Goal: Task Accomplishment & Management: Complete application form

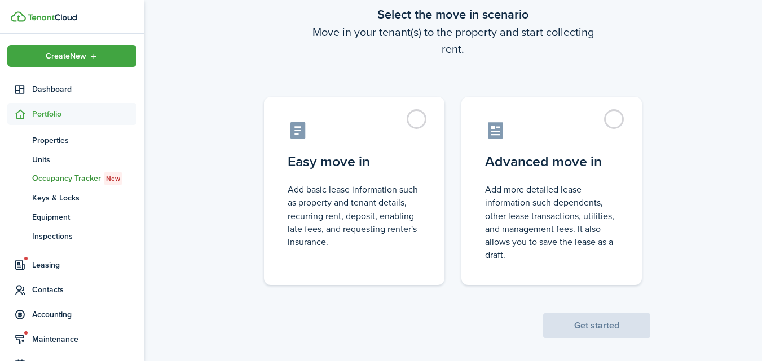
scroll to position [74, 0]
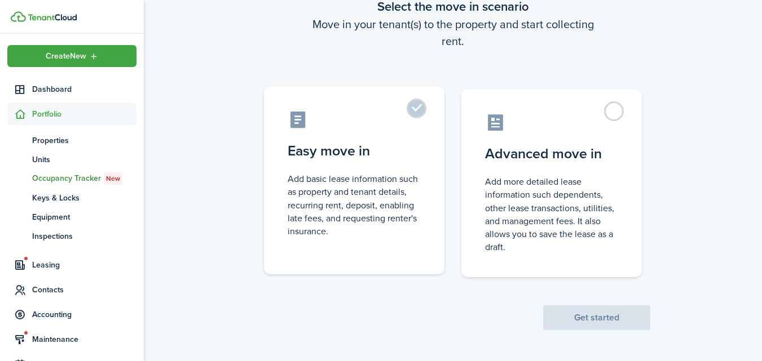
click at [414, 114] on label "Easy move in Add basic lease information such as property and tenant details, r…" at bounding box center [354, 180] width 180 height 188
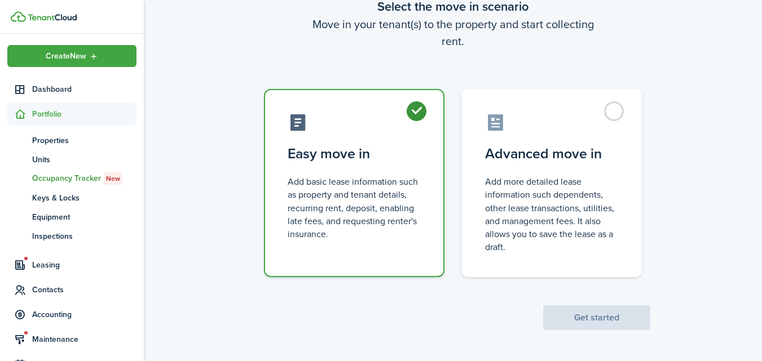
radio input "true"
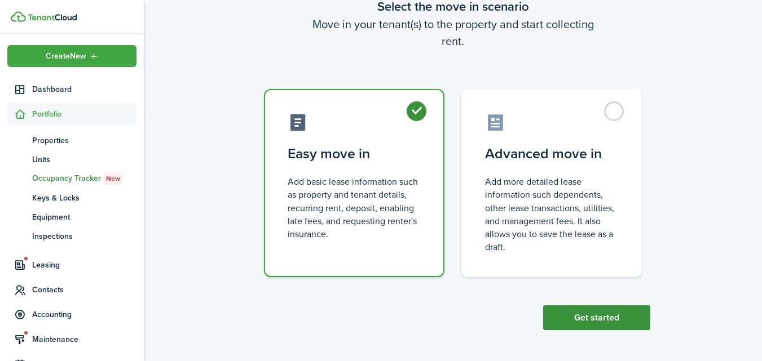
click at [578, 312] on button "Get started" at bounding box center [596, 318] width 107 height 25
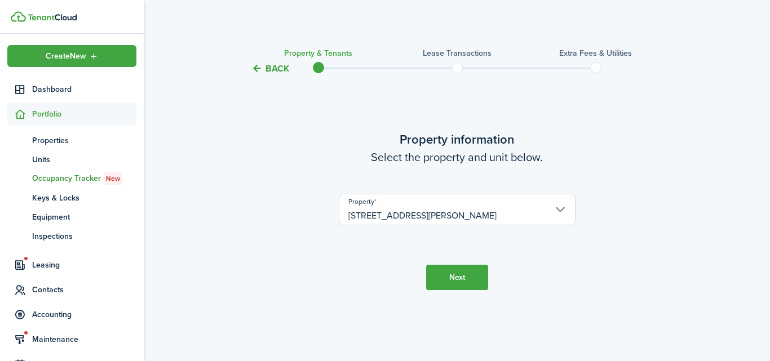
click at [457, 279] on button "Next" at bounding box center [457, 277] width 62 height 25
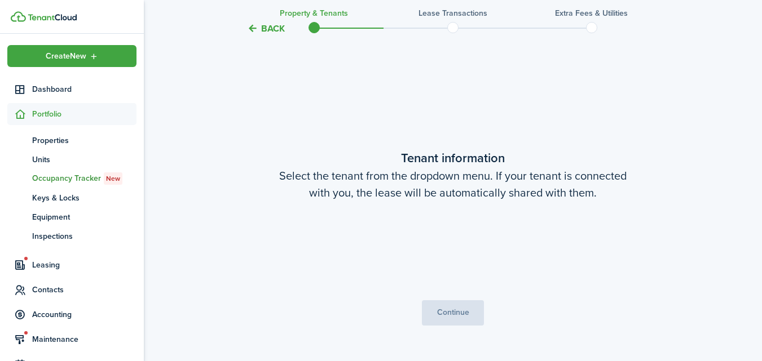
scroll to position [286, 0]
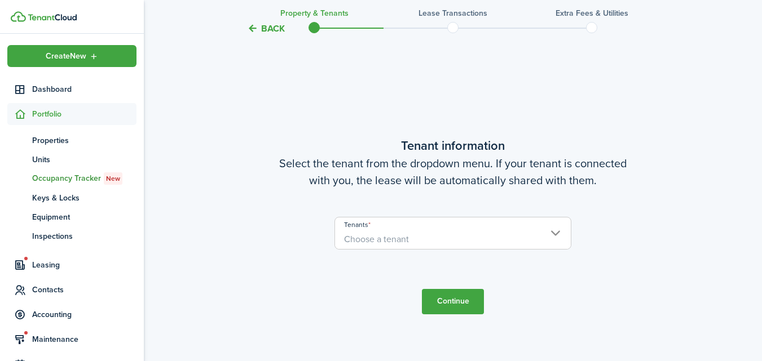
click at [535, 238] on span "Choose a tenant" at bounding box center [453, 239] width 236 height 19
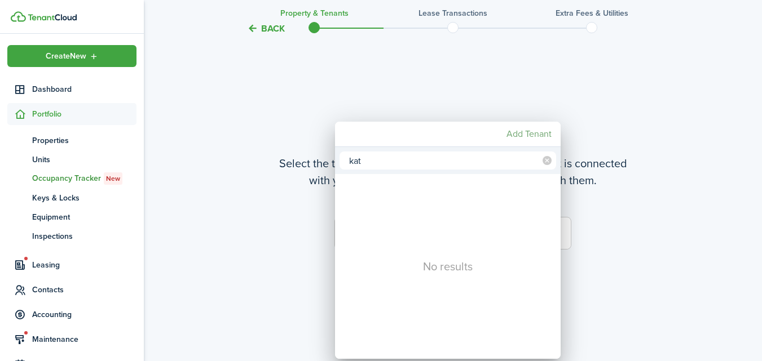
type input "kat"
click at [528, 132] on mbsc-button "Add Tenant" at bounding box center [529, 134] width 54 height 20
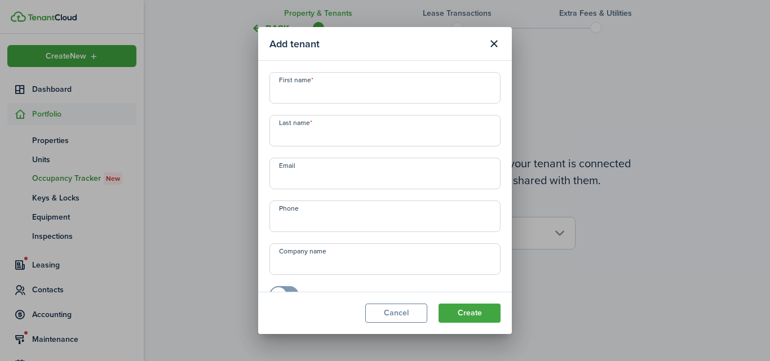
click at [419, 91] on input "First name" at bounding box center [385, 88] width 231 height 32
type input "[PERSON_NAME]"
type input "Strait"
click at [411, 173] on input "Email" at bounding box center [385, 174] width 231 height 32
type input "[EMAIL_ADDRESS][DOMAIN_NAME]"
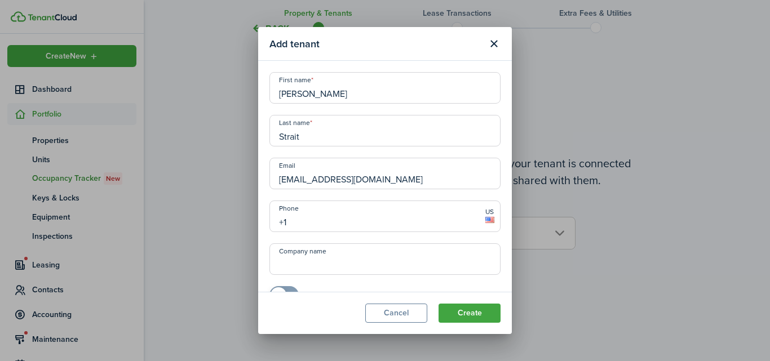
click at [401, 214] on input "+1" at bounding box center [385, 217] width 231 height 32
type input "[PHONE_NUMBER]"
click at [474, 311] on button "Create" at bounding box center [470, 313] width 62 height 19
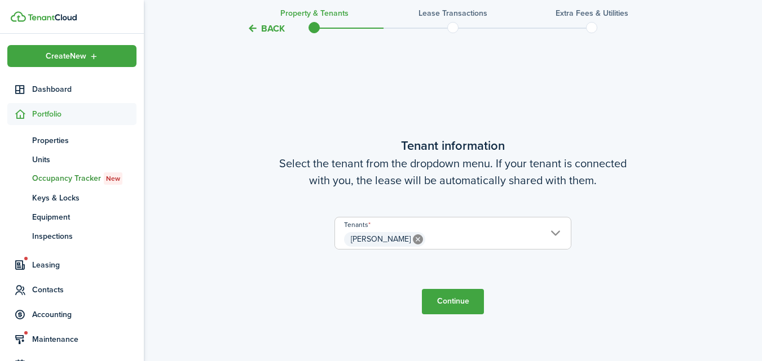
click at [462, 304] on button "Continue" at bounding box center [453, 301] width 62 height 25
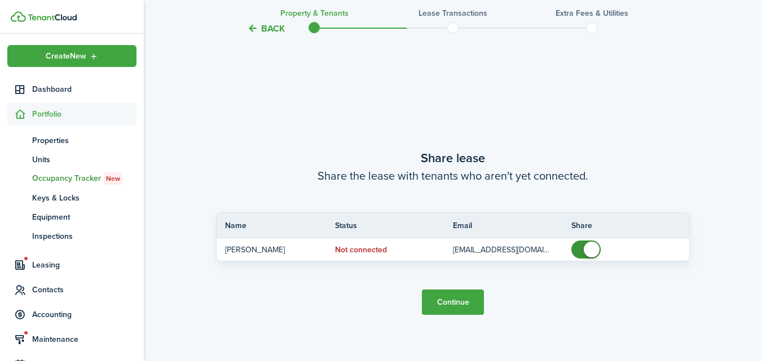
scroll to position [647, 0]
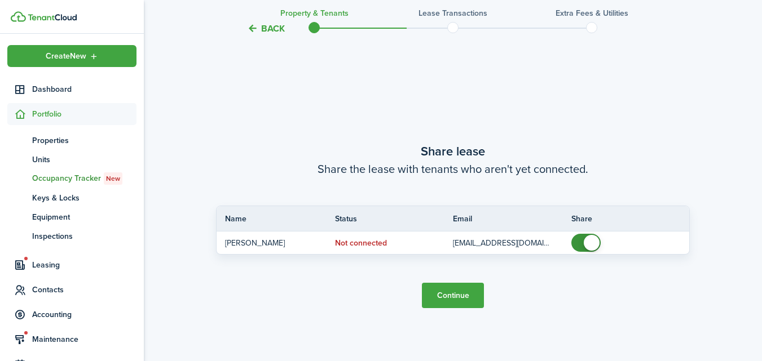
click at [461, 295] on button "Continue" at bounding box center [453, 295] width 62 height 25
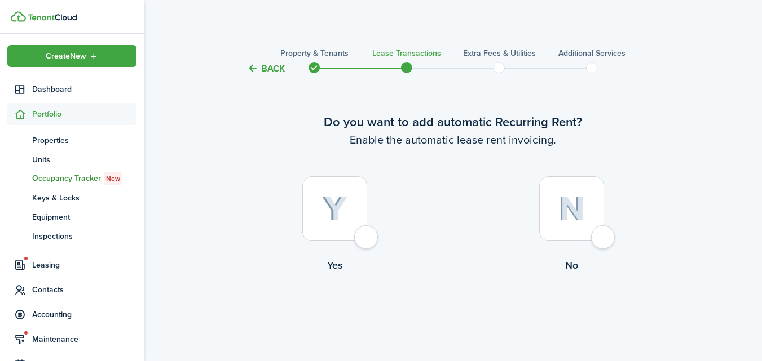
click at [366, 236] on div at bounding box center [334, 208] width 65 height 65
radio input "true"
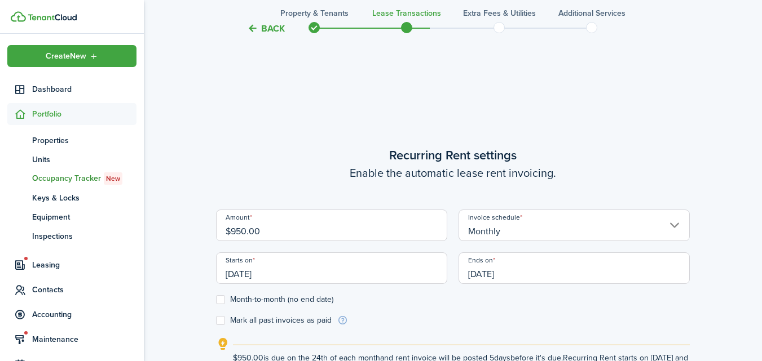
scroll to position [310, 0]
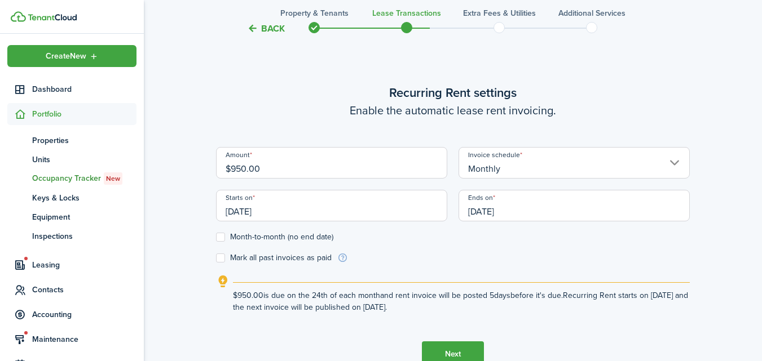
click at [360, 172] on input "$950.00" at bounding box center [331, 163] width 231 height 32
click at [369, 210] on input "[DATE]" at bounding box center [331, 206] width 231 height 32
type input "$925.00"
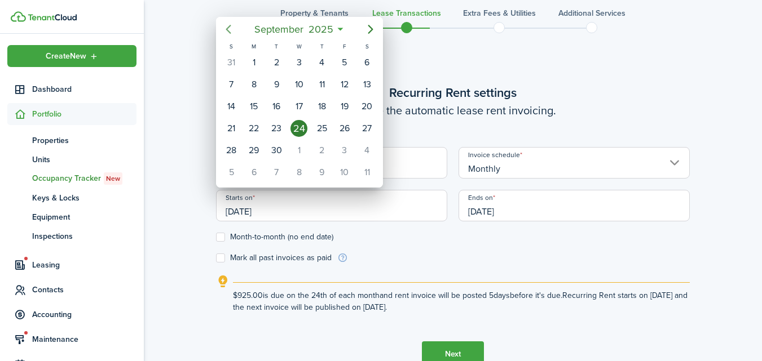
click at [227, 27] on icon "Previous page" at bounding box center [229, 30] width 14 height 14
click at [254, 169] on div "1" at bounding box center [253, 172] width 17 height 17
type input "[DATE]"
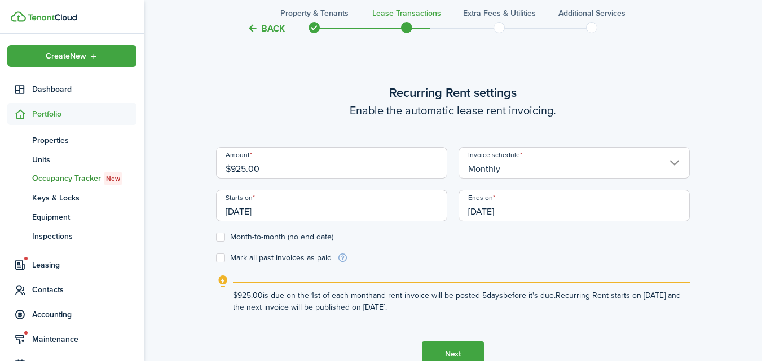
scroll to position [0, 0]
click at [341, 170] on input "$925.00" at bounding box center [331, 163] width 231 height 32
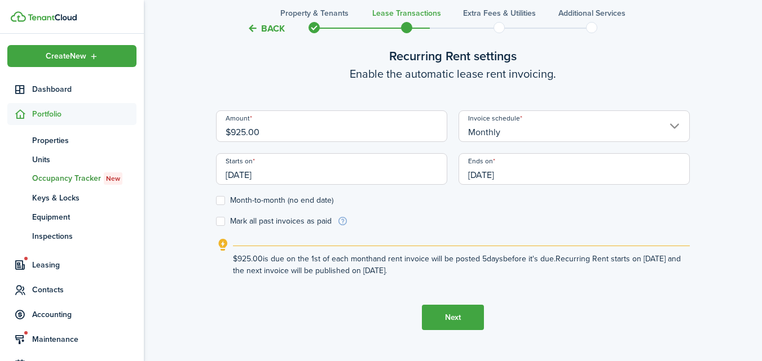
scroll to position [367, 0]
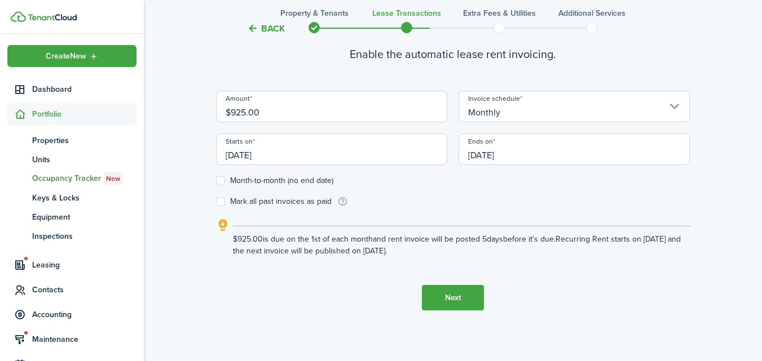
click at [222, 203] on label "Mark all past invoices as paid" at bounding box center [274, 201] width 116 height 9
click at [216, 202] on input "Mark all past invoices as paid" at bounding box center [215, 202] width 1 height 1
checkbox input "true"
click at [438, 294] on button "Next" at bounding box center [453, 297] width 62 height 25
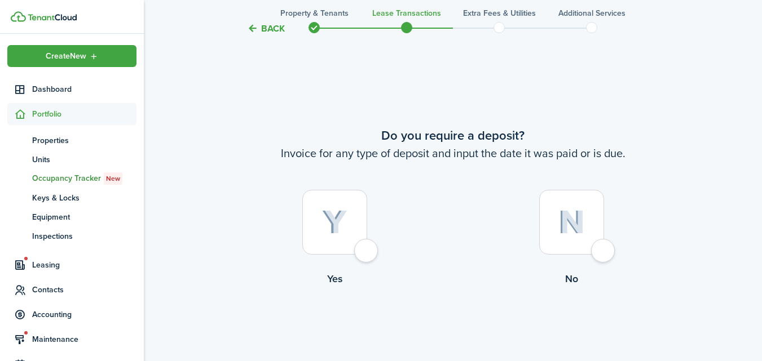
scroll to position [672, 0]
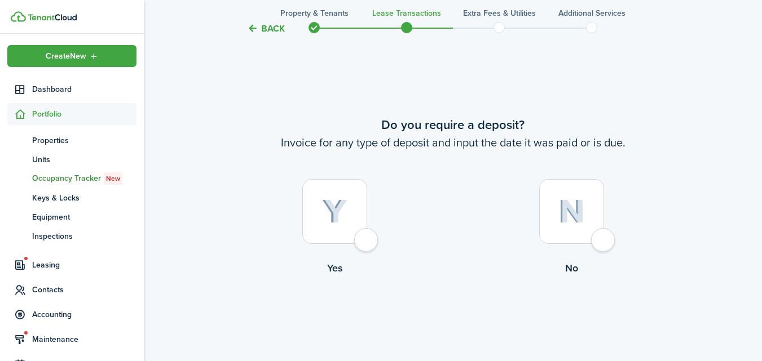
click at [367, 239] on div at bounding box center [334, 211] width 65 height 65
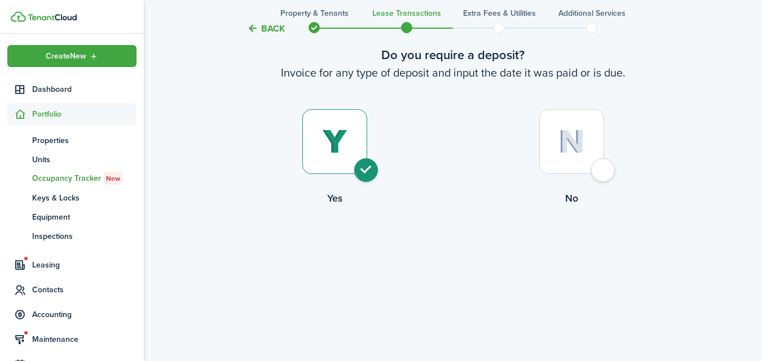
radio input "true"
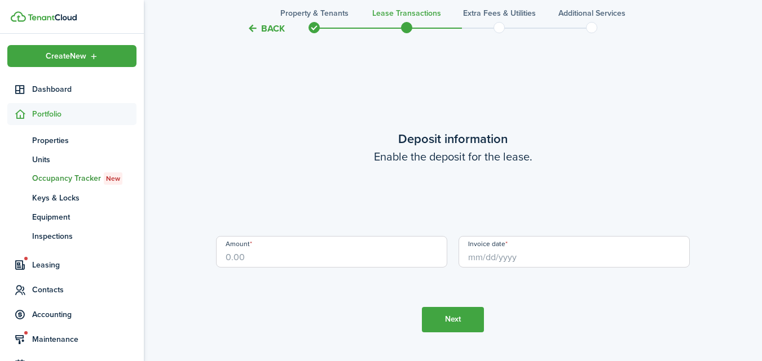
scroll to position [1033, 0]
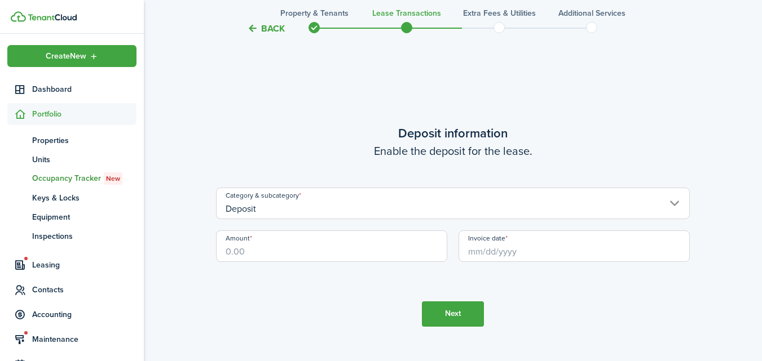
click at [363, 244] on input "Amount" at bounding box center [331, 247] width 231 height 32
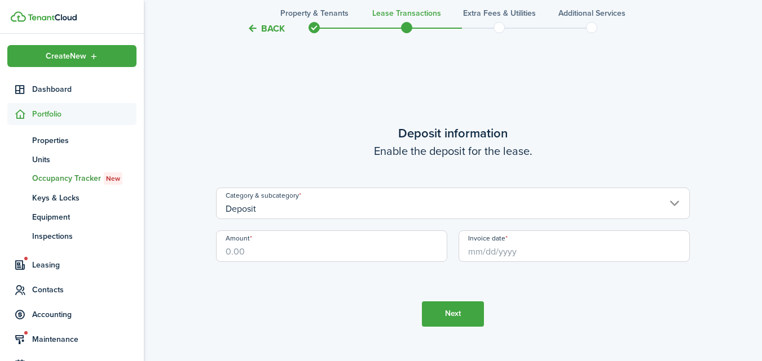
click at [363, 244] on input "Amount" at bounding box center [331, 247] width 231 height 32
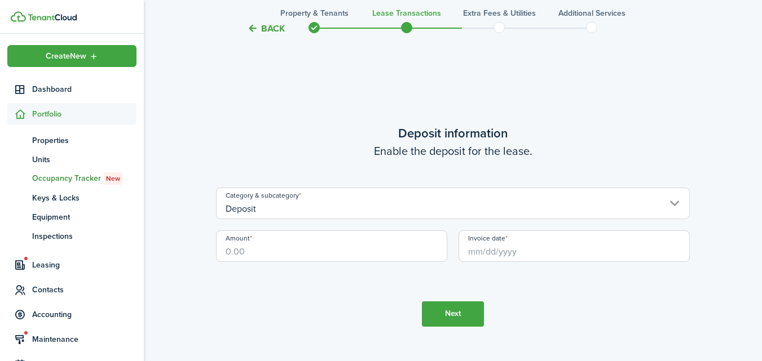
click at [363, 244] on input "Amount" at bounding box center [331, 247] width 231 height 32
click at [474, 247] on input "Invoice date" at bounding box center [573, 247] width 231 height 32
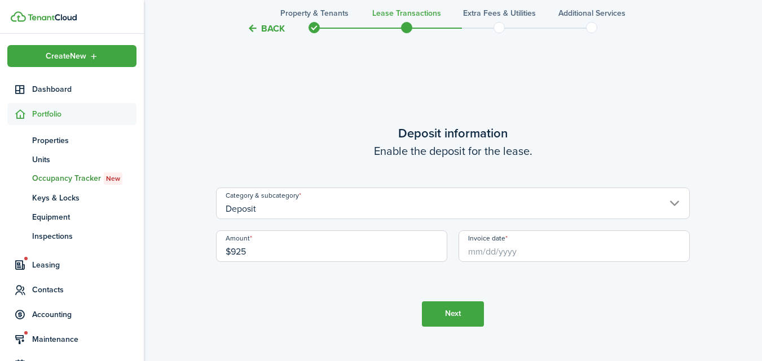
type input "$925.00"
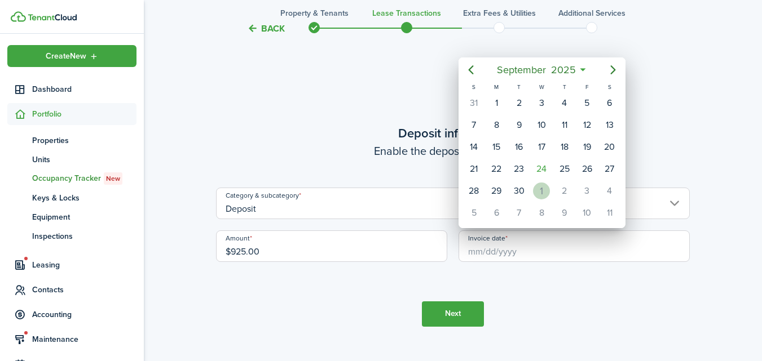
click at [543, 193] on div "1" at bounding box center [541, 191] width 17 height 17
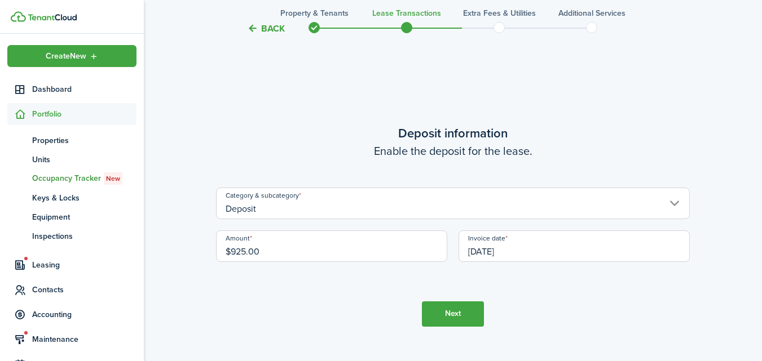
scroll to position [0, 0]
click at [445, 308] on button "Next" at bounding box center [453, 314] width 62 height 25
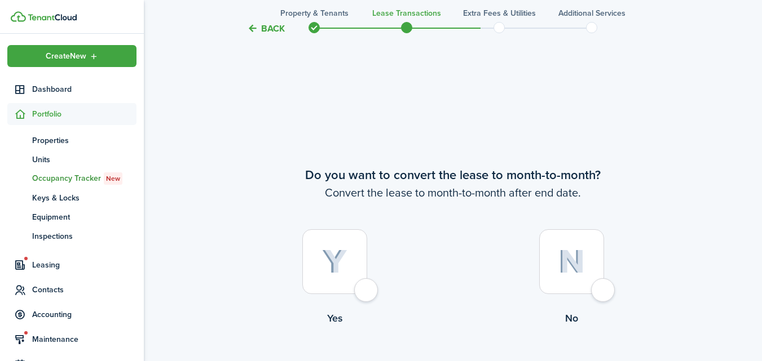
scroll to position [1394, 0]
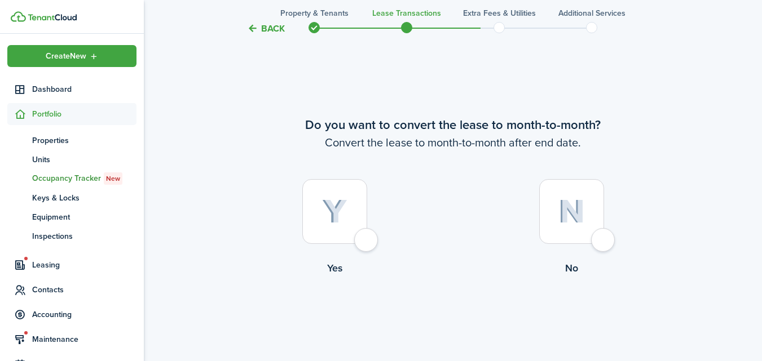
click at [266, 31] on button "Back" at bounding box center [266, 29] width 38 height 12
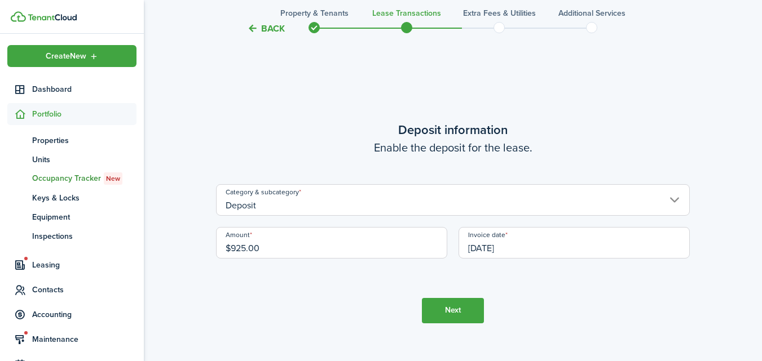
scroll to position [1033, 0]
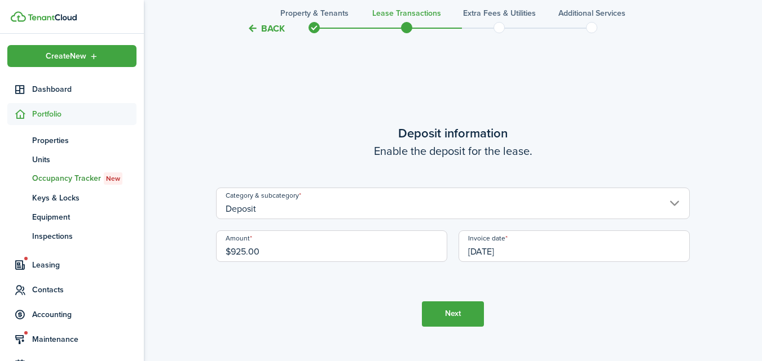
click at [539, 252] on input "[DATE]" at bounding box center [573, 247] width 231 height 32
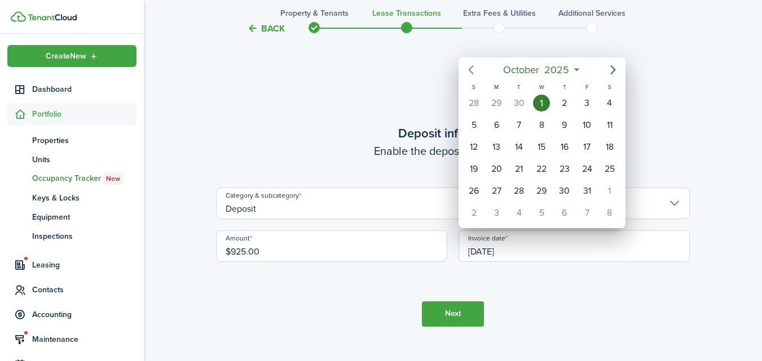
click at [471, 73] on icon "Previous page" at bounding box center [471, 69] width 5 height 9
click at [494, 101] on div "1" at bounding box center [496, 103] width 17 height 17
type input "[DATE]"
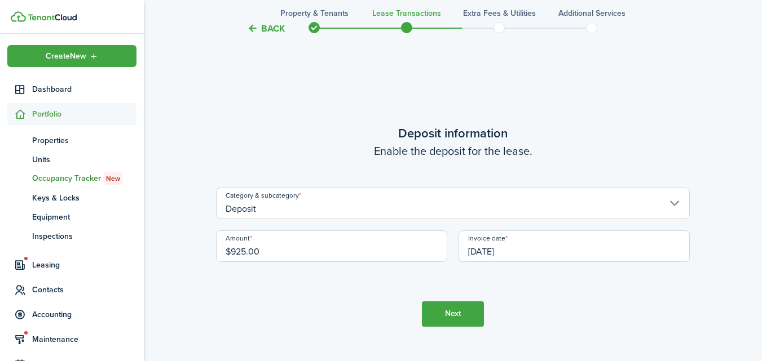
click at [447, 309] on button "Next" at bounding box center [453, 314] width 62 height 25
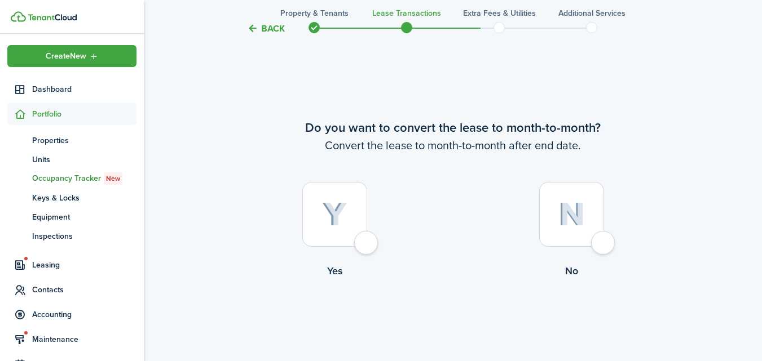
scroll to position [1394, 0]
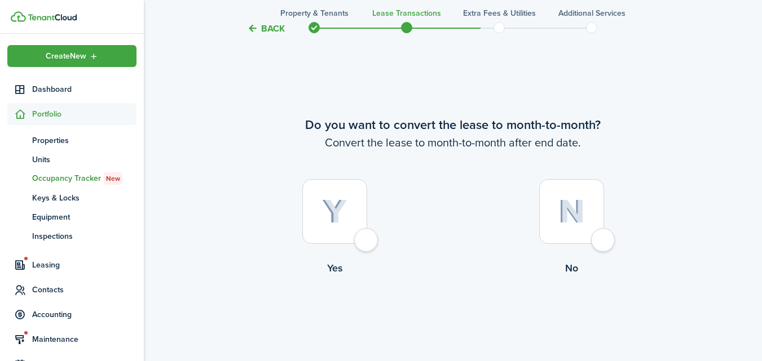
click at [599, 244] on div at bounding box center [571, 211] width 65 height 65
radio input "true"
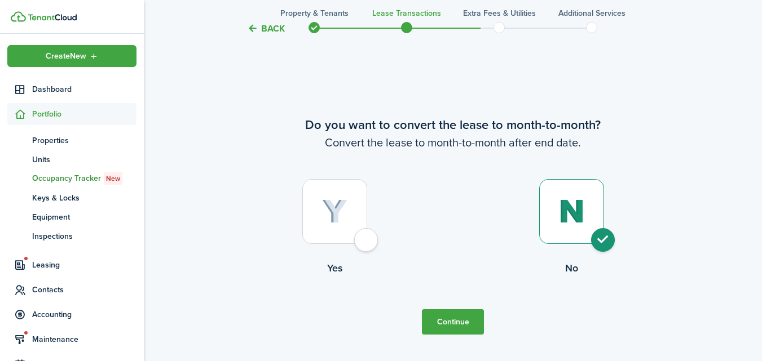
click at [451, 316] on button "Continue" at bounding box center [453, 322] width 62 height 25
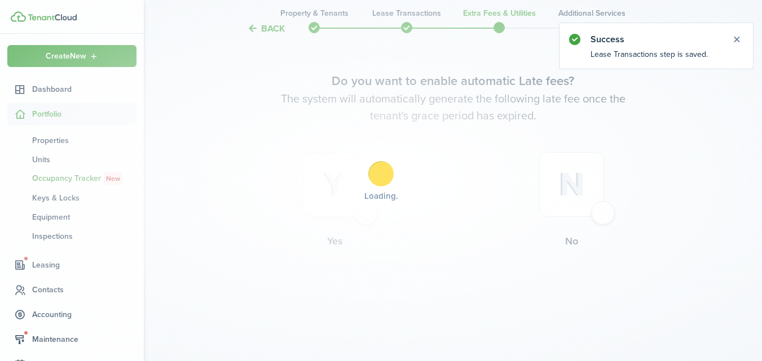
scroll to position [0, 0]
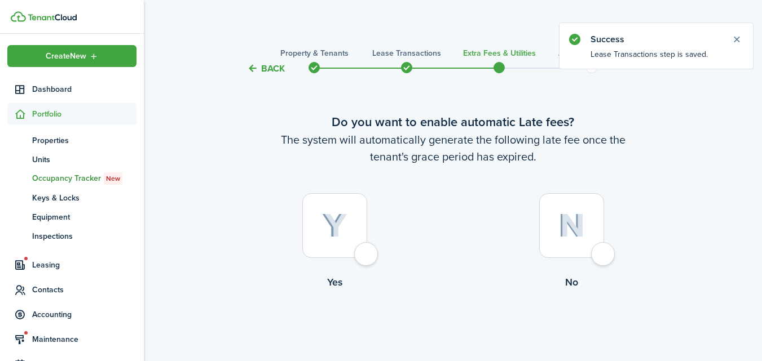
click at [367, 255] on div at bounding box center [334, 225] width 65 height 65
radio input "true"
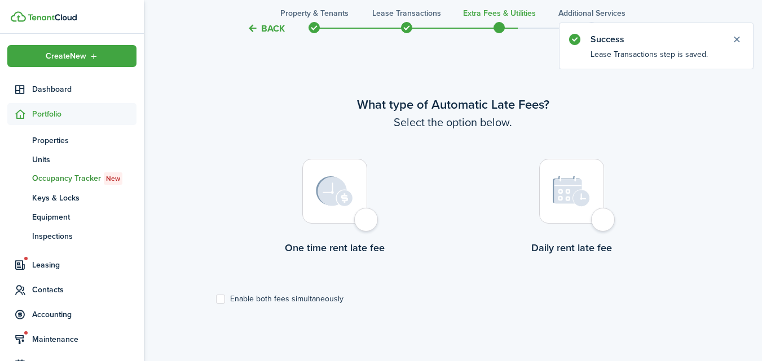
scroll to position [327, 0]
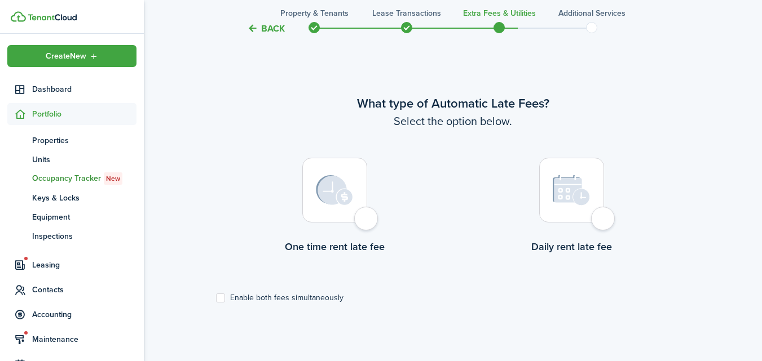
click at [603, 223] on div at bounding box center [571, 190] width 65 height 65
radio input "true"
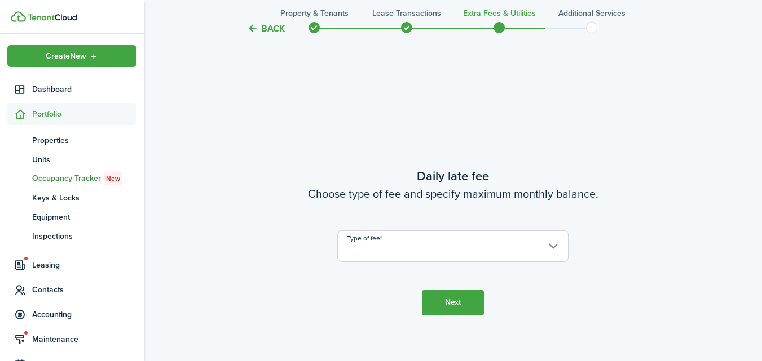
scroll to position [688, 0]
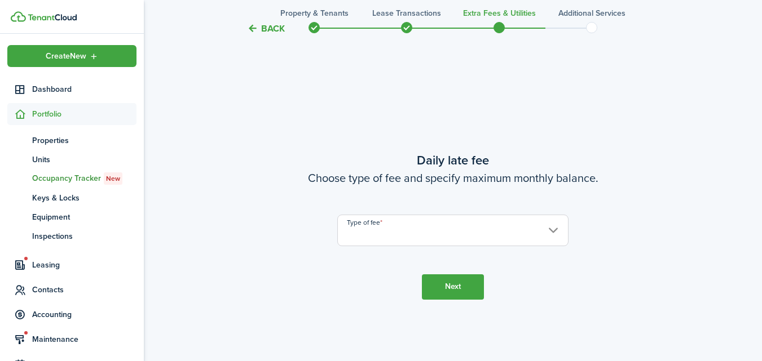
click at [550, 235] on input "Type of fee" at bounding box center [452, 231] width 231 height 32
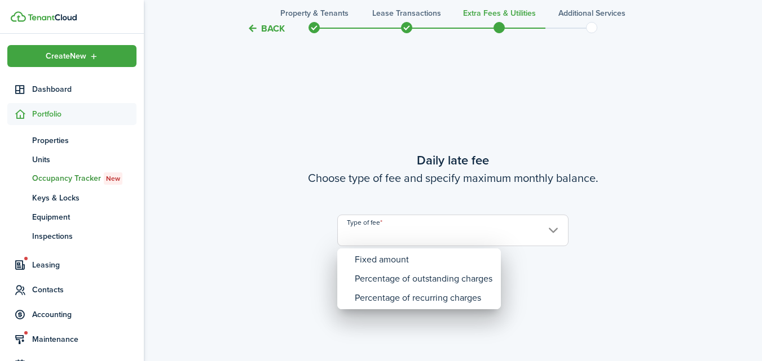
click at [585, 298] on div at bounding box center [381, 181] width 942 height 542
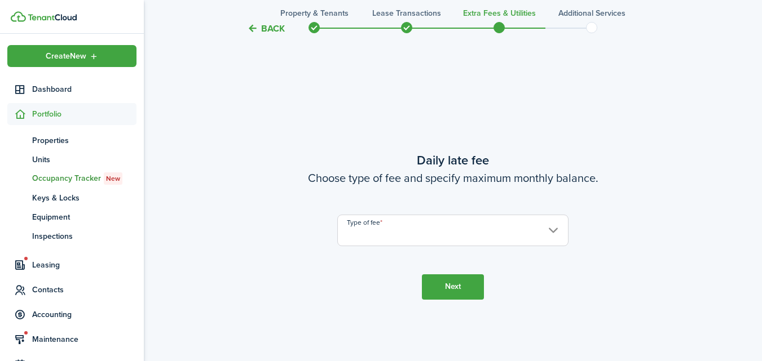
click at [279, 27] on button "Back" at bounding box center [266, 29] width 38 height 12
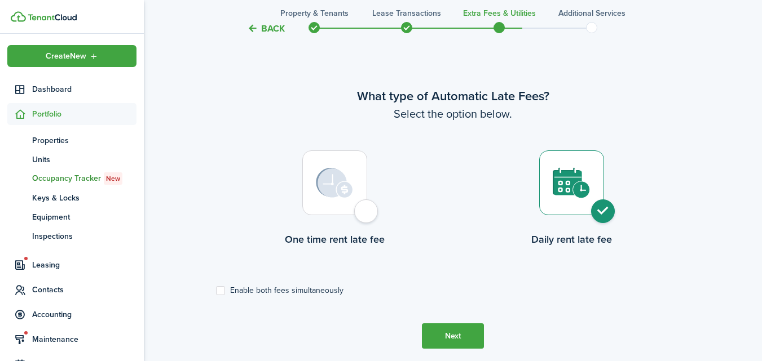
scroll to position [327, 0]
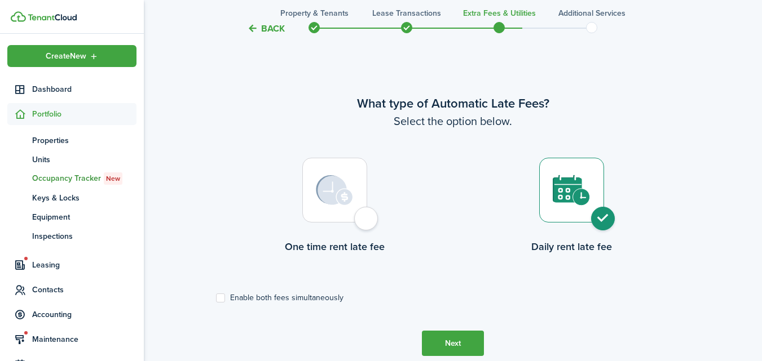
click at [367, 223] on div at bounding box center [334, 190] width 65 height 65
radio input "true"
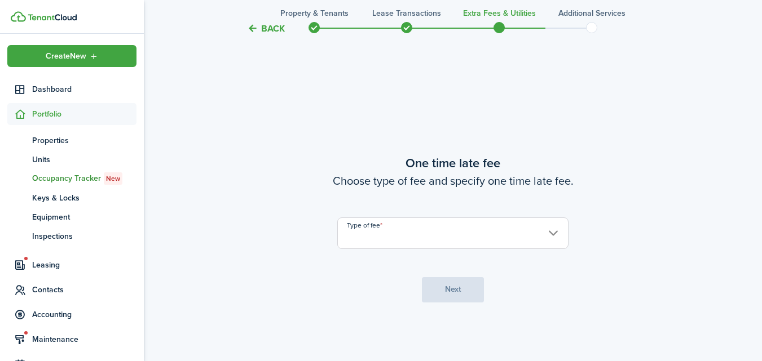
scroll to position [688, 0]
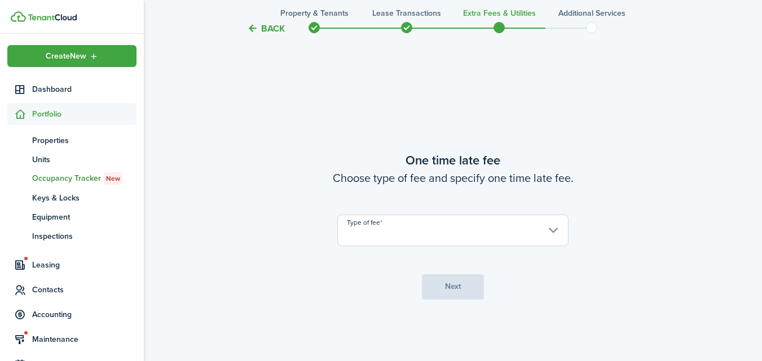
click at [462, 230] on input "Type of fee" at bounding box center [452, 231] width 231 height 32
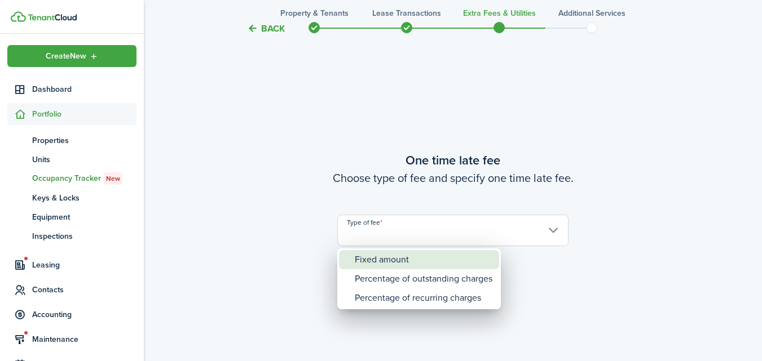
click at [425, 260] on div "Fixed amount" at bounding box center [424, 259] width 138 height 19
type input "Fixed amount"
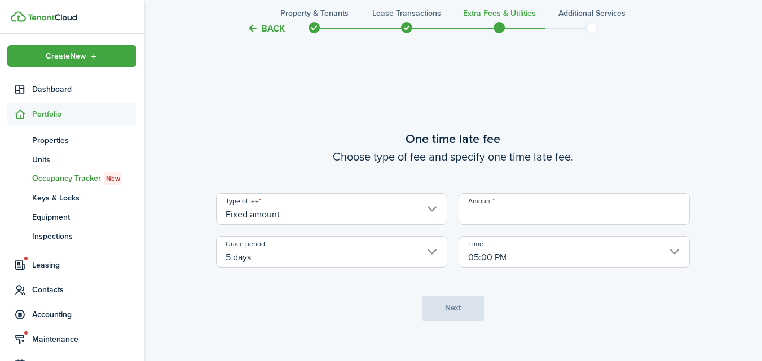
click at [524, 214] on input "Amount" at bounding box center [573, 209] width 231 height 32
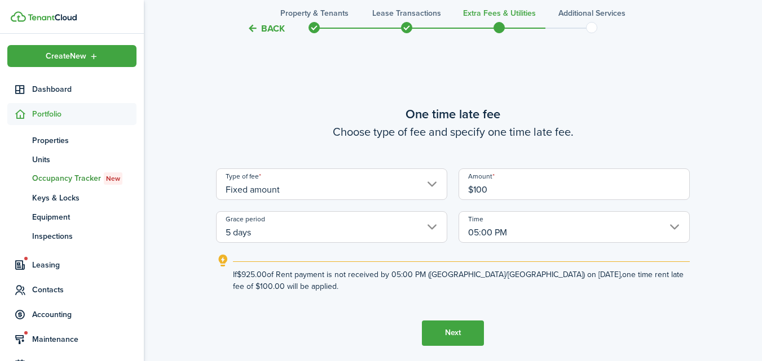
click at [672, 233] on input "05:00 PM" at bounding box center [573, 227] width 231 height 32
type input "$100.00"
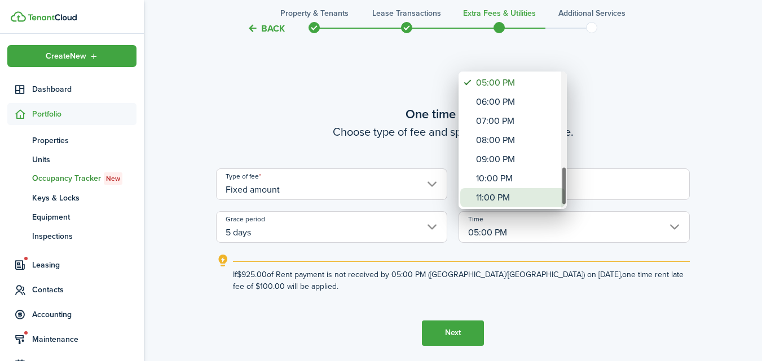
click at [523, 193] on div "11:00 PM" at bounding box center [517, 197] width 82 height 19
type input "11:00 PM"
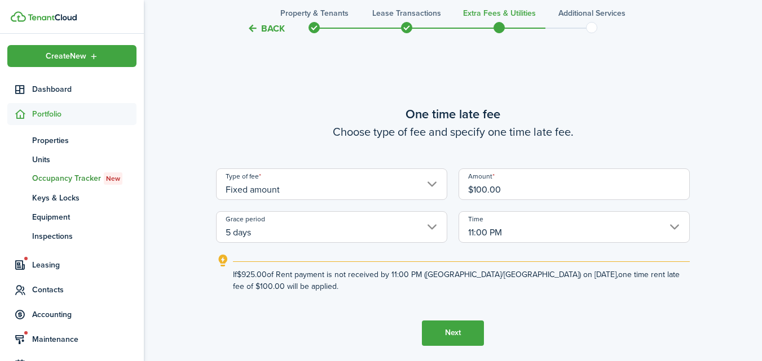
click at [442, 333] on button "Next" at bounding box center [453, 333] width 62 height 25
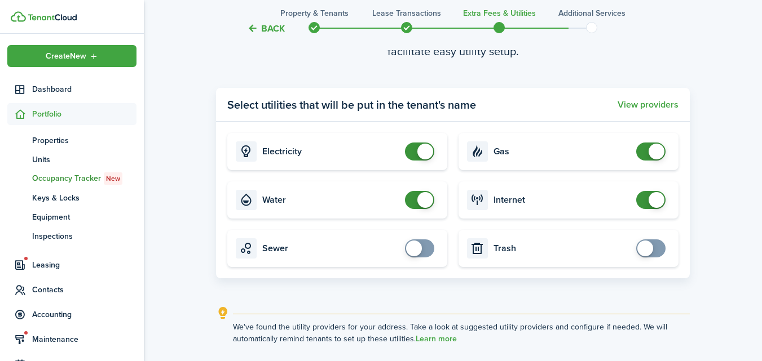
scroll to position [1163, 0]
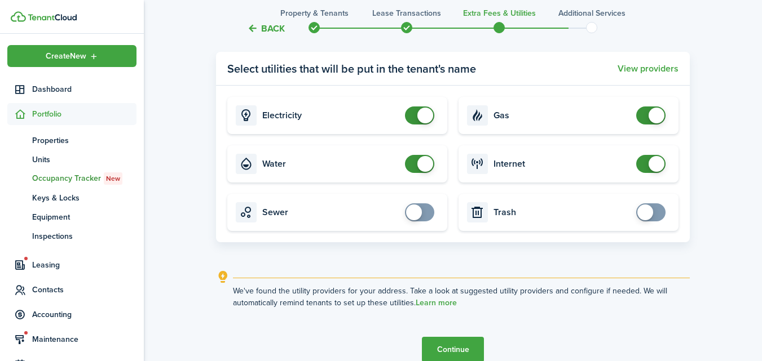
checkbox input "false"
click at [659, 112] on span at bounding box center [656, 116] width 16 height 16
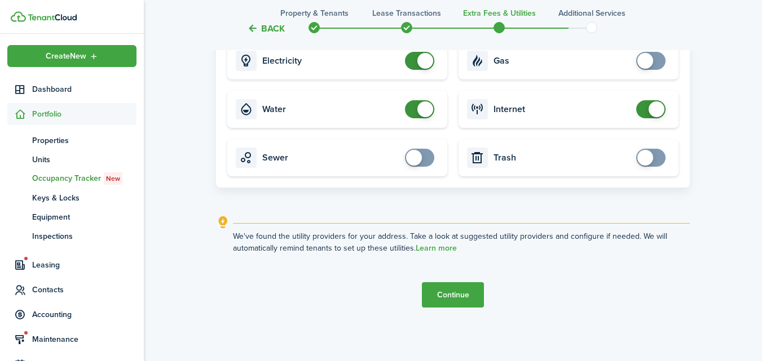
click at [448, 295] on button "Continue" at bounding box center [453, 295] width 62 height 25
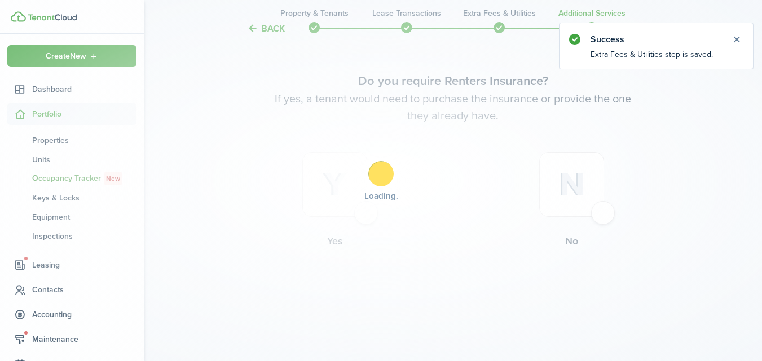
scroll to position [0, 0]
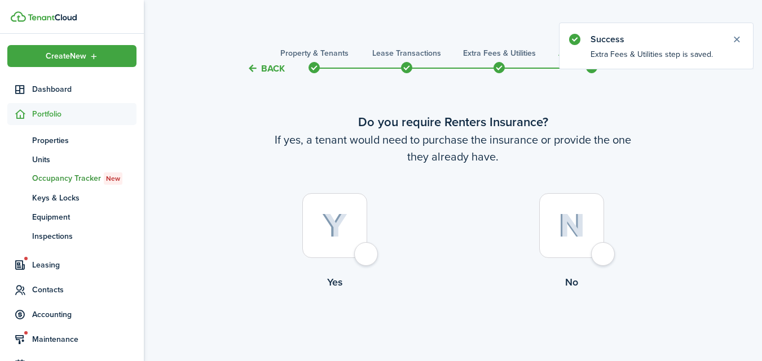
click at [604, 254] on div at bounding box center [571, 225] width 65 height 65
radio input "true"
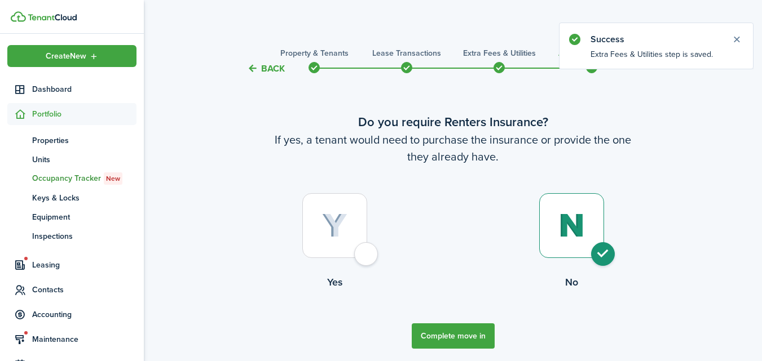
click at [455, 334] on button "Complete move in" at bounding box center [453, 336] width 83 height 25
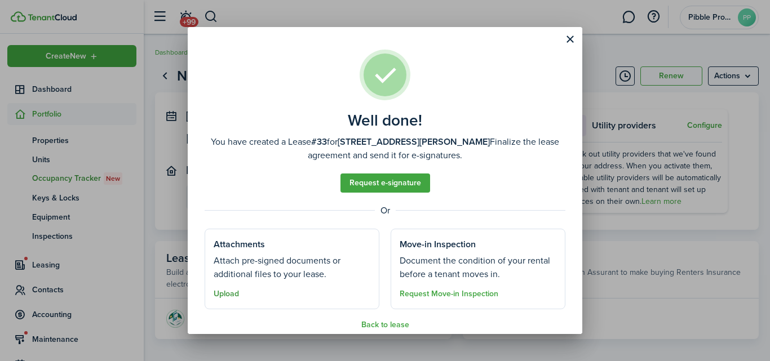
click at [235, 294] on button "Upload" at bounding box center [226, 294] width 25 height 9
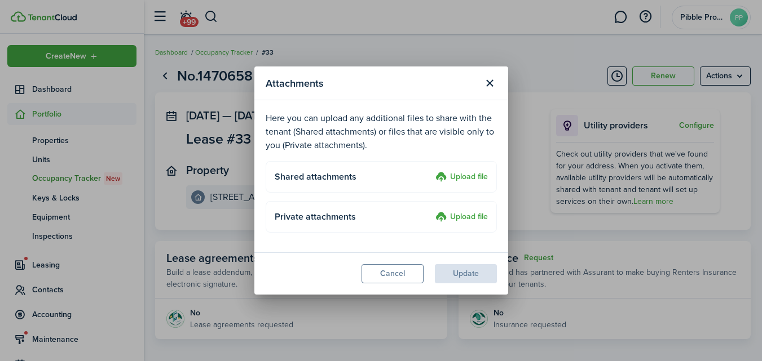
click at [457, 181] on label "Upload file" at bounding box center [461, 178] width 52 height 14
click at [431, 171] on input "Upload file" at bounding box center [431, 171] width 0 height 0
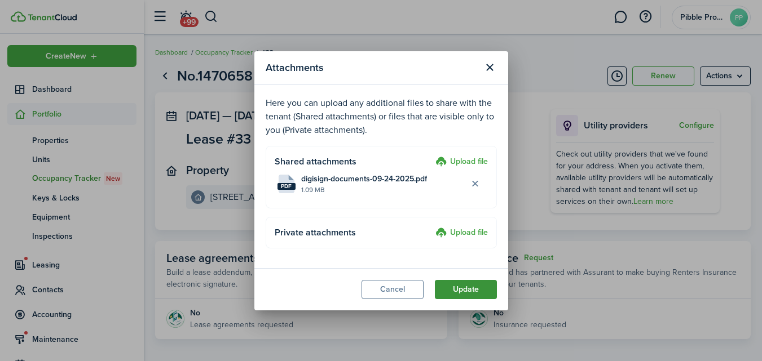
click at [470, 290] on button "Update" at bounding box center [466, 289] width 62 height 19
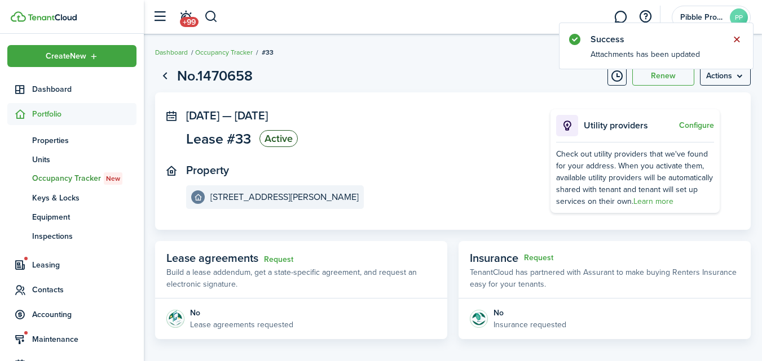
click at [738, 39] on button "Close notify" at bounding box center [737, 40] width 16 height 16
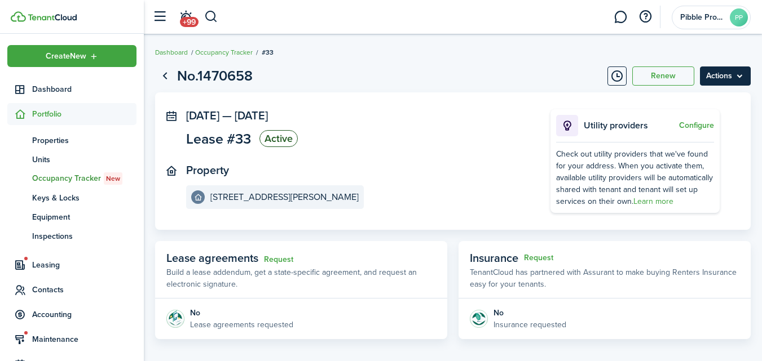
click at [721, 79] on menu-btn "Actions" at bounding box center [725, 76] width 51 height 19
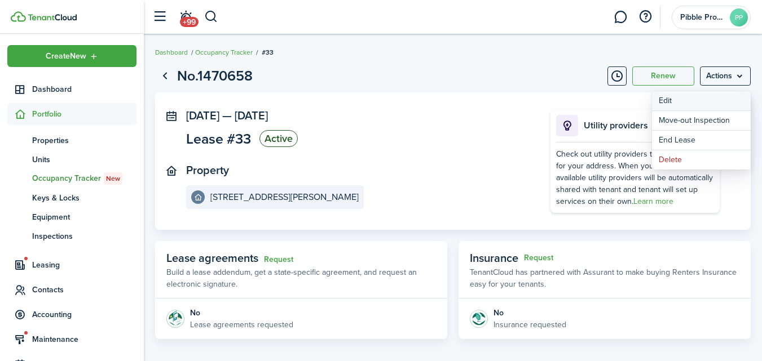
click at [672, 104] on button "Edit" at bounding box center [701, 100] width 99 height 19
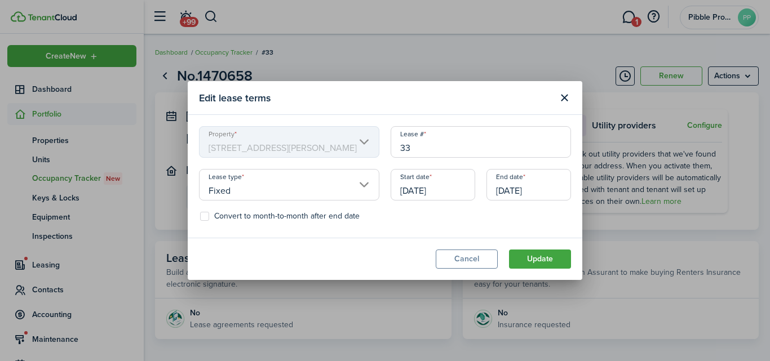
click at [510, 191] on input "[DATE]" at bounding box center [529, 185] width 85 height 32
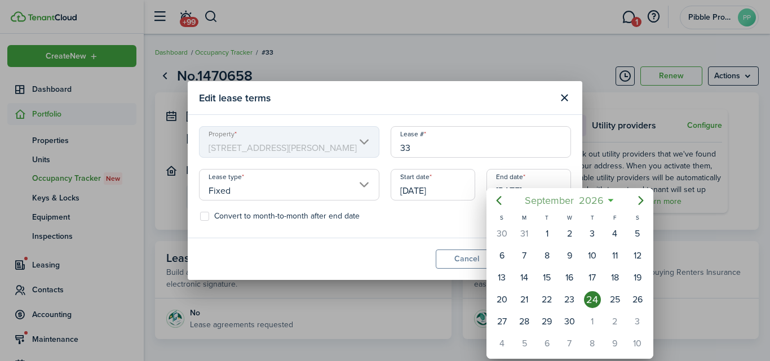
click at [544, 199] on span "September" at bounding box center [549, 201] width 54 height 20
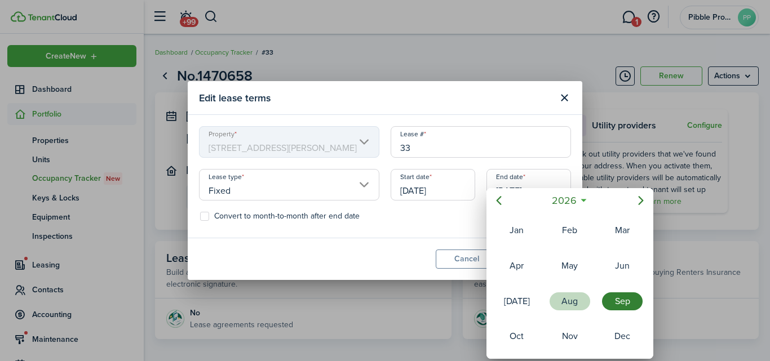
click at [565, 301] on div "Aug" at bounding box center [570, 302] width 41 height 18
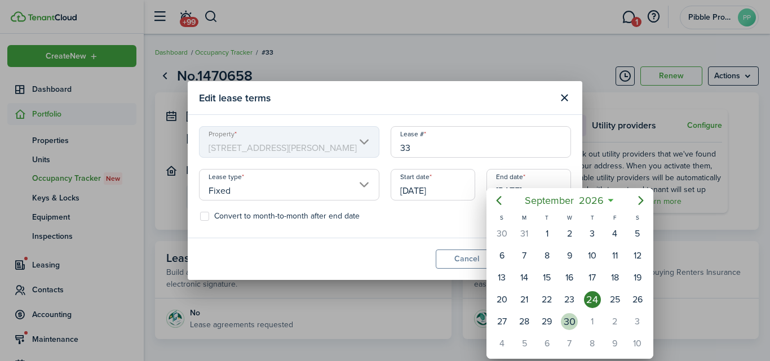
click at [572, 320] on div "30" at bounding box center [569, 322] width 17 height 17
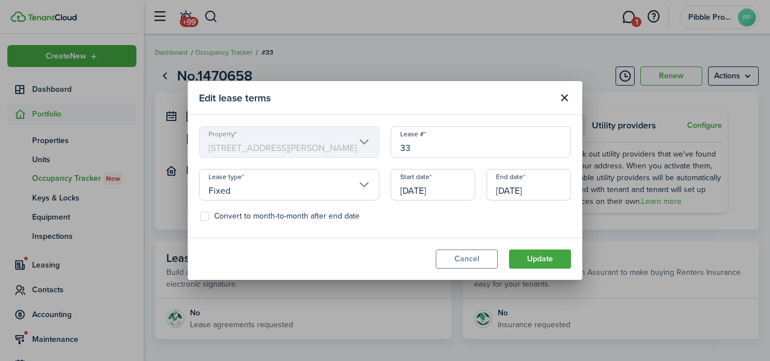
click at [539, 189] on input "[DATE]" at bounding box center [529, 185] width 85 height 32
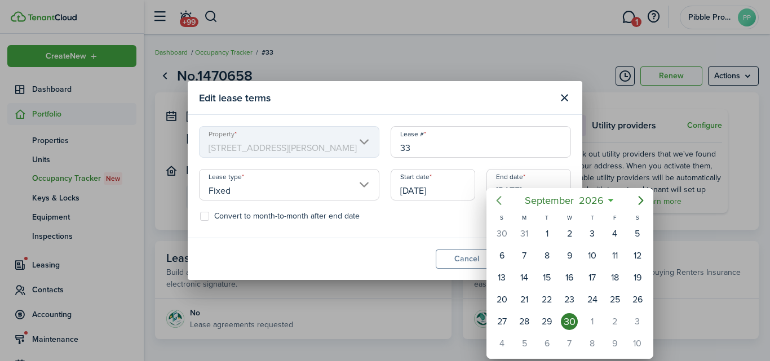
click at [501, 200] on icon "Previous page" at bounding box center [499, 201] width 14 height 14
click at [527, 339] on div "31" at bounding box center [524, 344] width 17 height 17
type input "[DATE]"
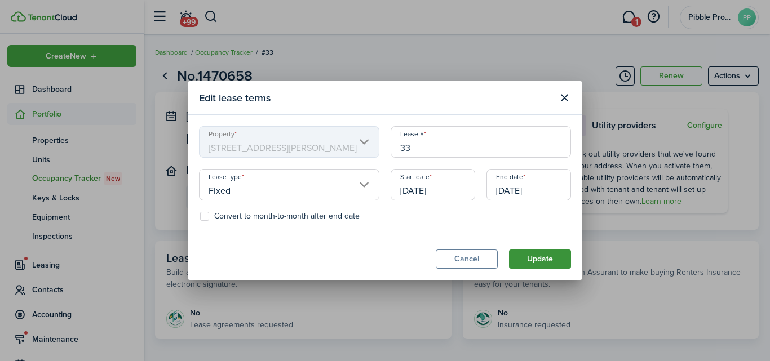
click at [537, 256] on button "Update" at bounding box center [540, 259] width 62 height 19
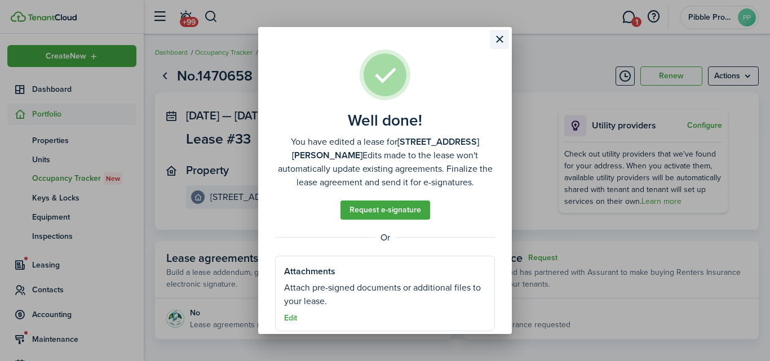
click at [497, 38] on button "Close modal" at bounding box center [499, 39] width 19 height 19
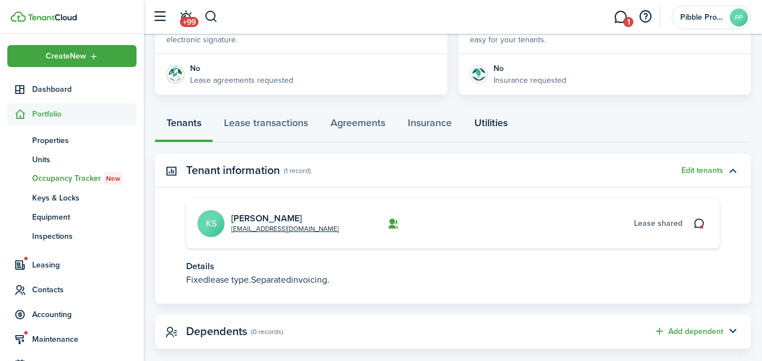
scroll to position [263, 0]
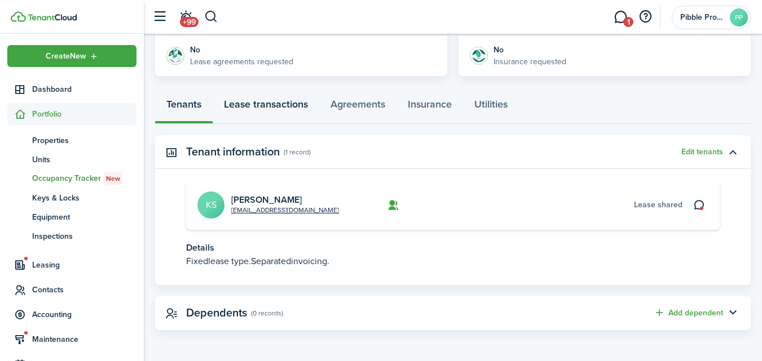
click at [266, 102] on link "Lease transactions" at bounding box center [266, 107] width 107 height 34
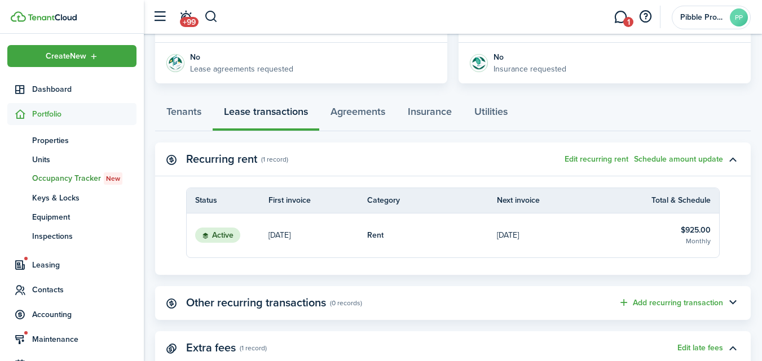
scroll to position [245, 0]
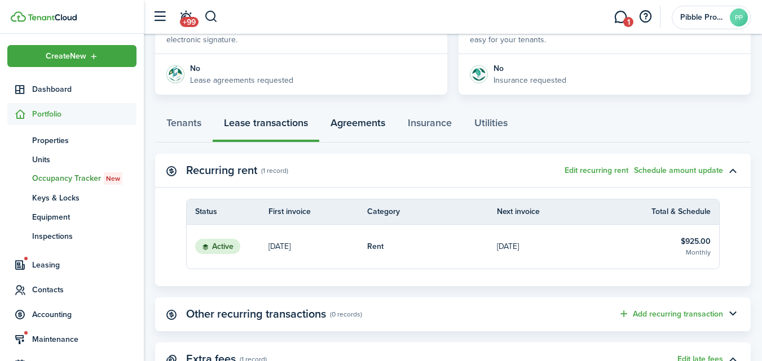
click at [367, 118] on link "Agreements" at bounding box center [357, 126] width 77 height 34
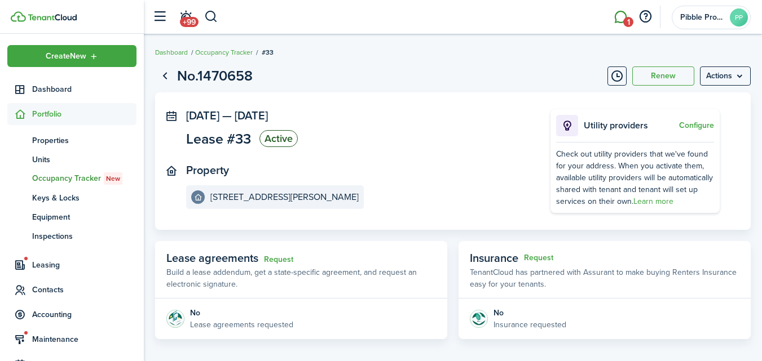
click at [619, 15] on link "1" at bounding box center [620, 17] width 21 height 29
